Goal: Find specific page/section: Find specific page/section

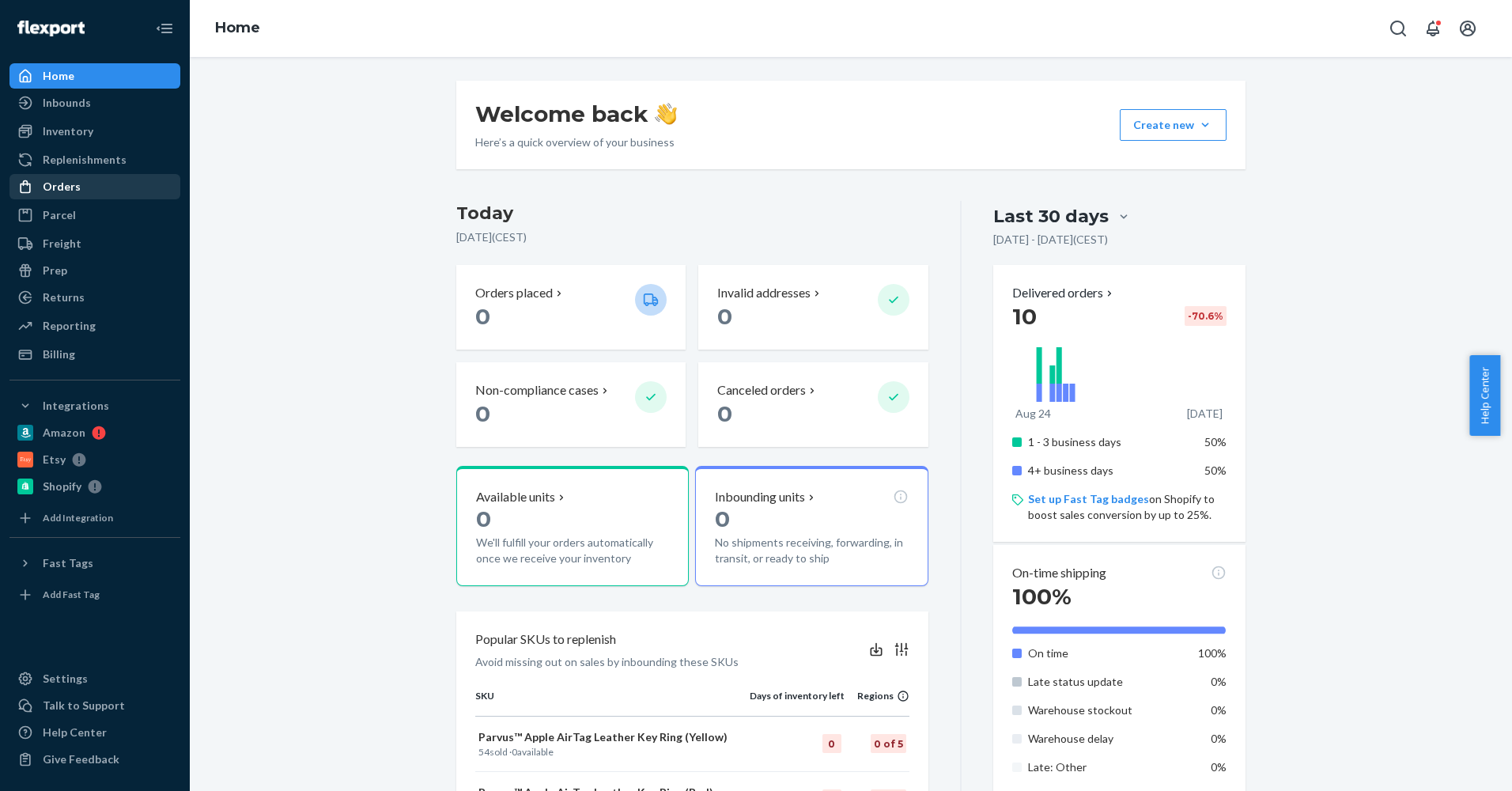
click at [77, 196] on div "Orders" at bounding box center [95, 186] width 167 height 22
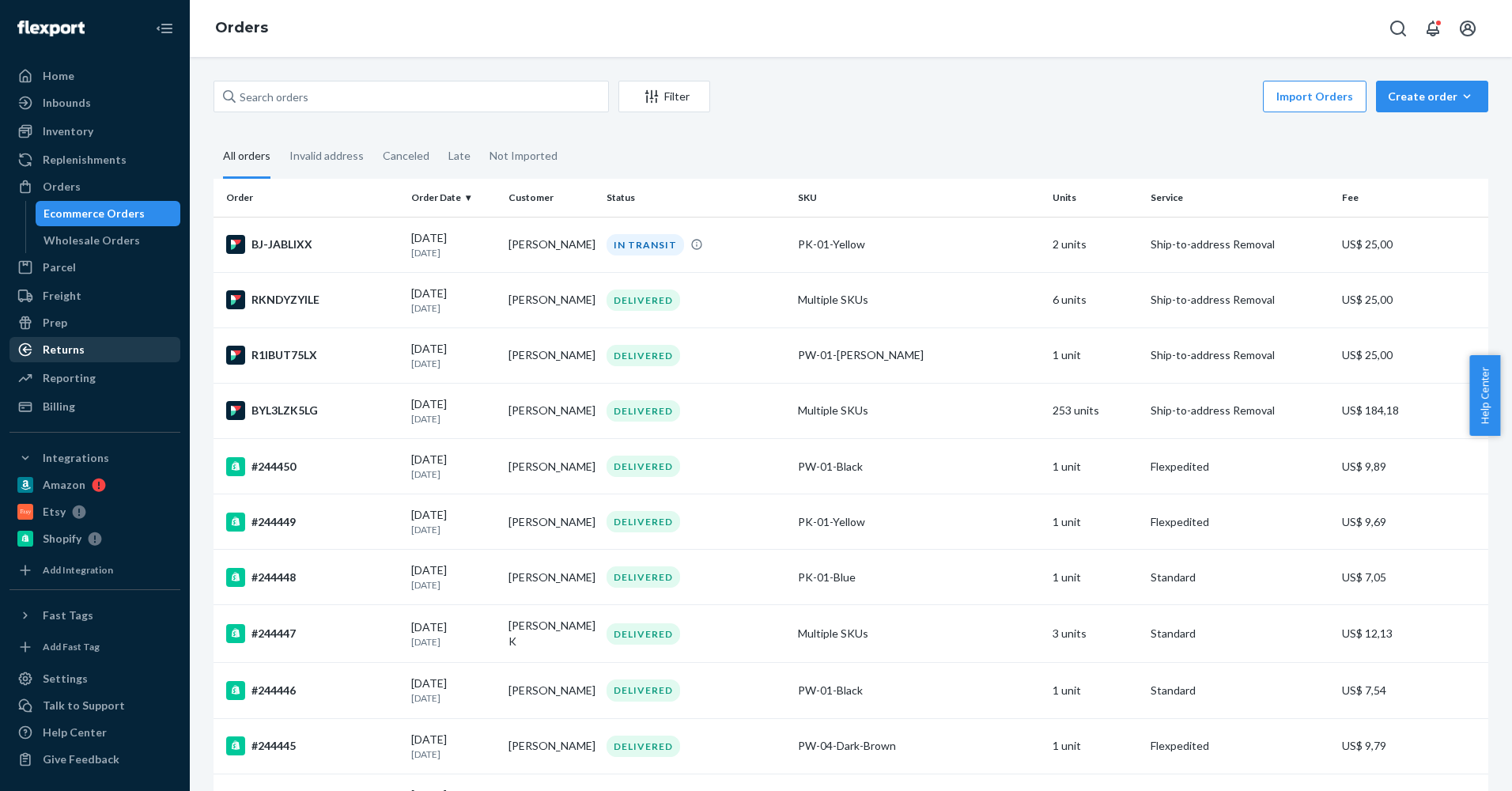
click at [66, 353] on div "Returns" at bounding box center [64, 349] width 42 height 15
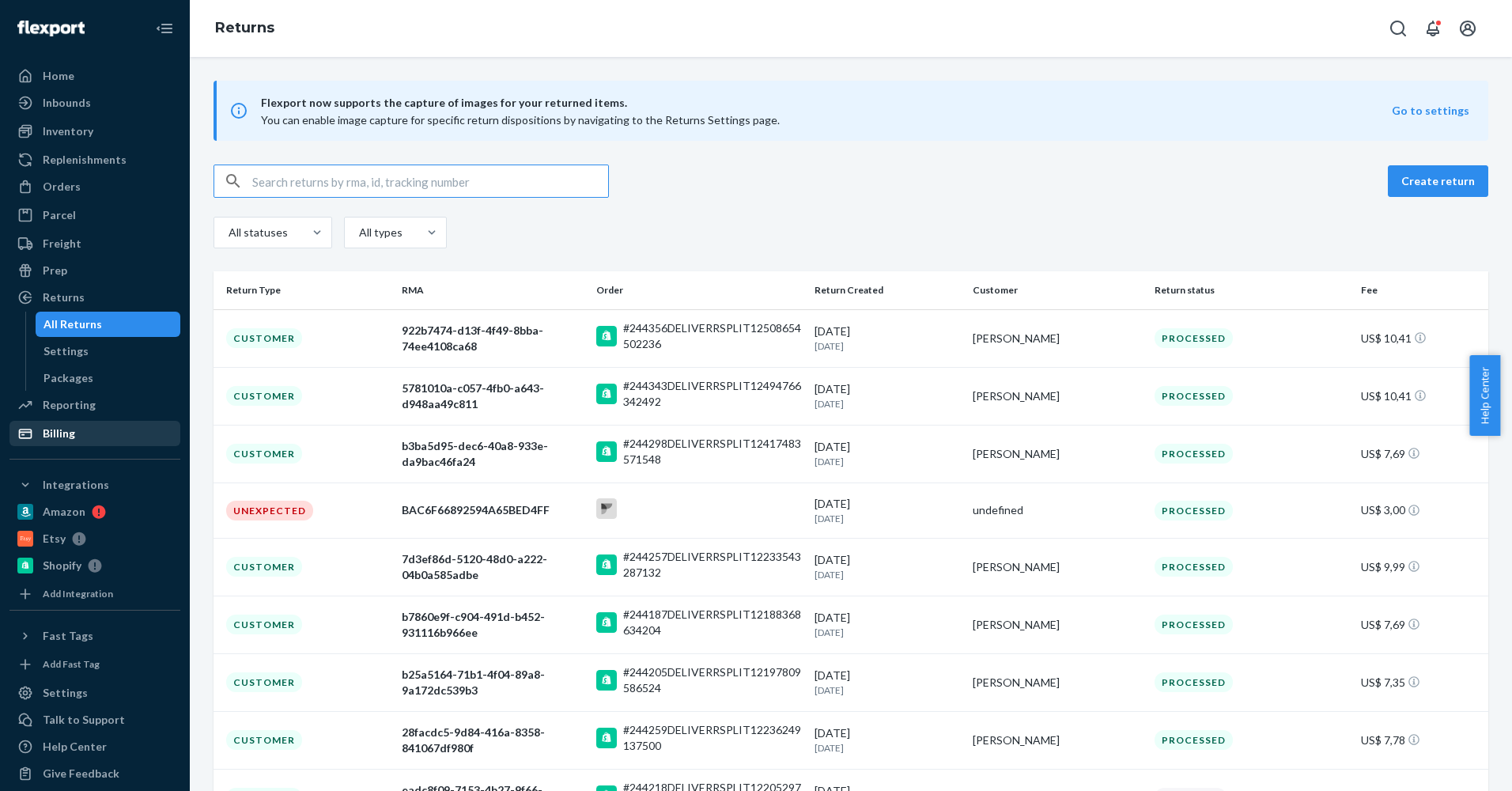
click at [66, 425] on div "Billing" at bounding box center [59, 433] width 33 height 15
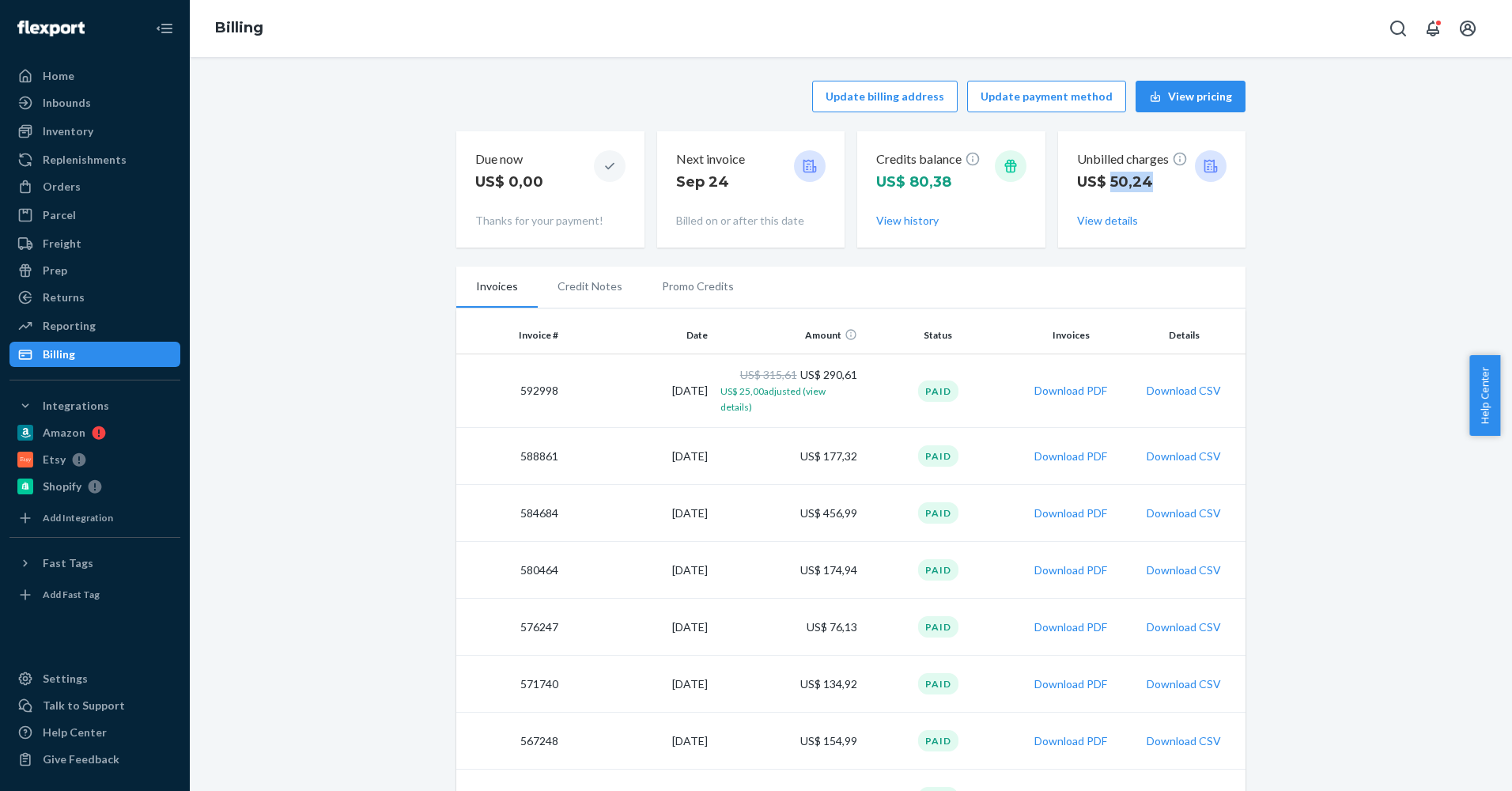
drag, startPoint x: 1104, startPoint y: 177, endPoint x: 1142, endPoint y: 176, distance: 38.0
click at [1142, 176] on p "US$ 50,24" at bounding box center [1132, 181] width 111 height 20
